Goal: Navigation & Orientation: Find specific page/section

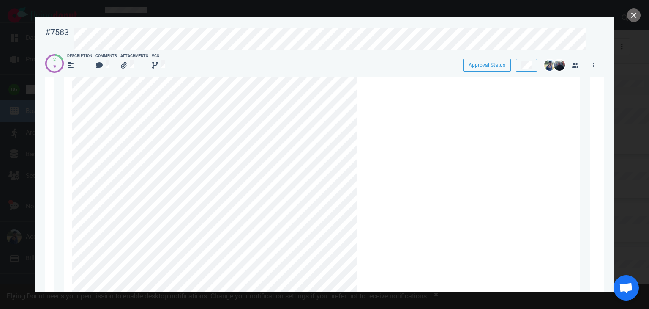
scroll to position [1469, 0]
click at [638, 16] on button "close" at bounding box center [634, 15] width 14 height 14
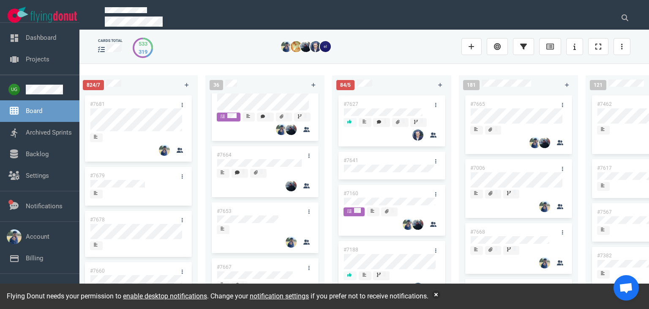
scroll to position [29, 0]
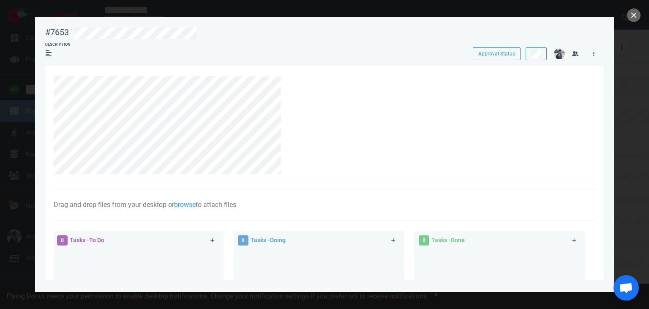
click at [46, 132] on section "Drag and drop files from your desktop or browse to attach files Attach Files Co…" at bounding box center [324, 253] width 559 height 375
click at [135, 171] on div at bounding box center [322, 127] width 537 height 102
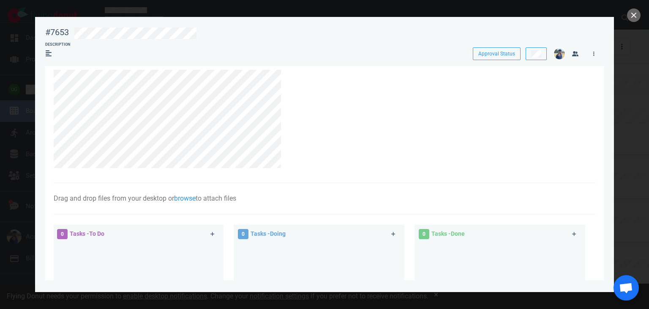
scroll to position [4, 0]
